Goal: Task Accomplishment & Management: Manage account settings

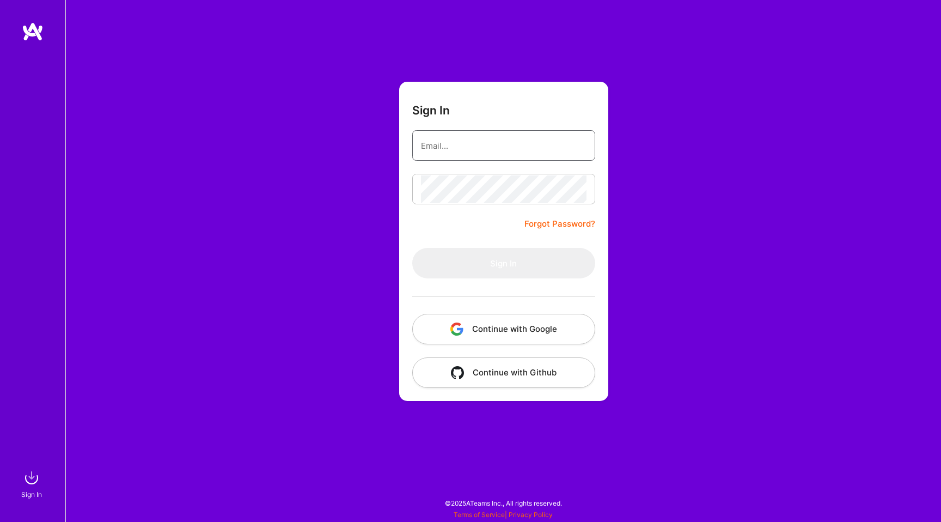
type input "[EMAIL_ADDRESS][DOMAIN_NAME]"
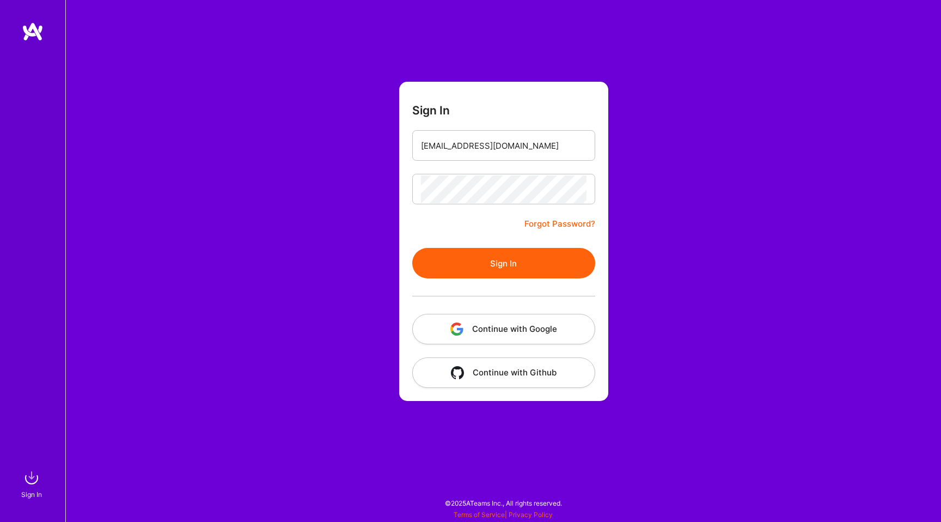
click at [529, 328] on button "Continue with Google" at bounding box center [503, 329] width 183 height 30
click at [478, 266] on button "Sign In" at bounding box center [503, 263] width 183 height 30
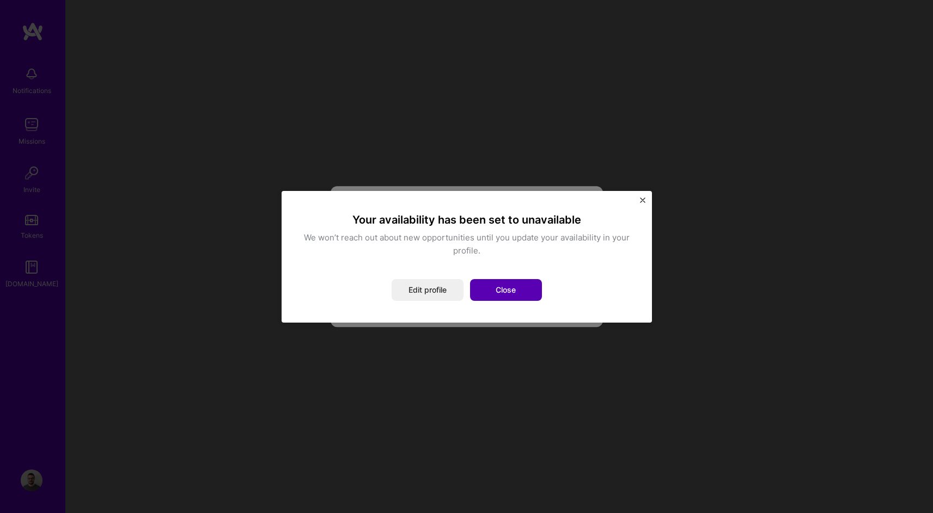
click at [516, 286] on button "Close" at bounding box center [506, 290] width 72 height 22
